Goal: Transaction & Acquisition: Register for event/course

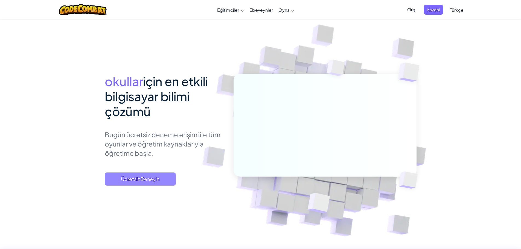
click at [151, 179] on span "Ücretsiz Deneyin" at bounding box center [140, 179] width 71 height 13
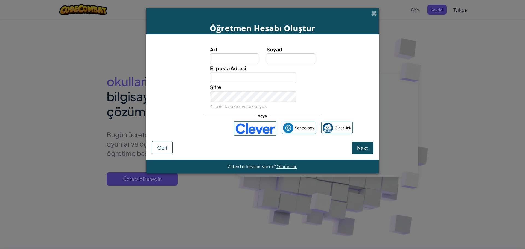
click at [217, 136] on div "Ad Soyad E-posta Adresi Şifre 4 ila 64 karakter ve tekrar yok veya Schoology Cl…" at bounding box center [263, 90] width 222 height 101
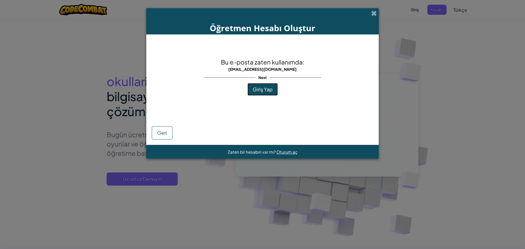
click at [258, 91] on span "Giriş Yap" at bounding box center [263, 89] width 20 height 6
